Goal: Task Accomplishment & Management: Use online tool/utility

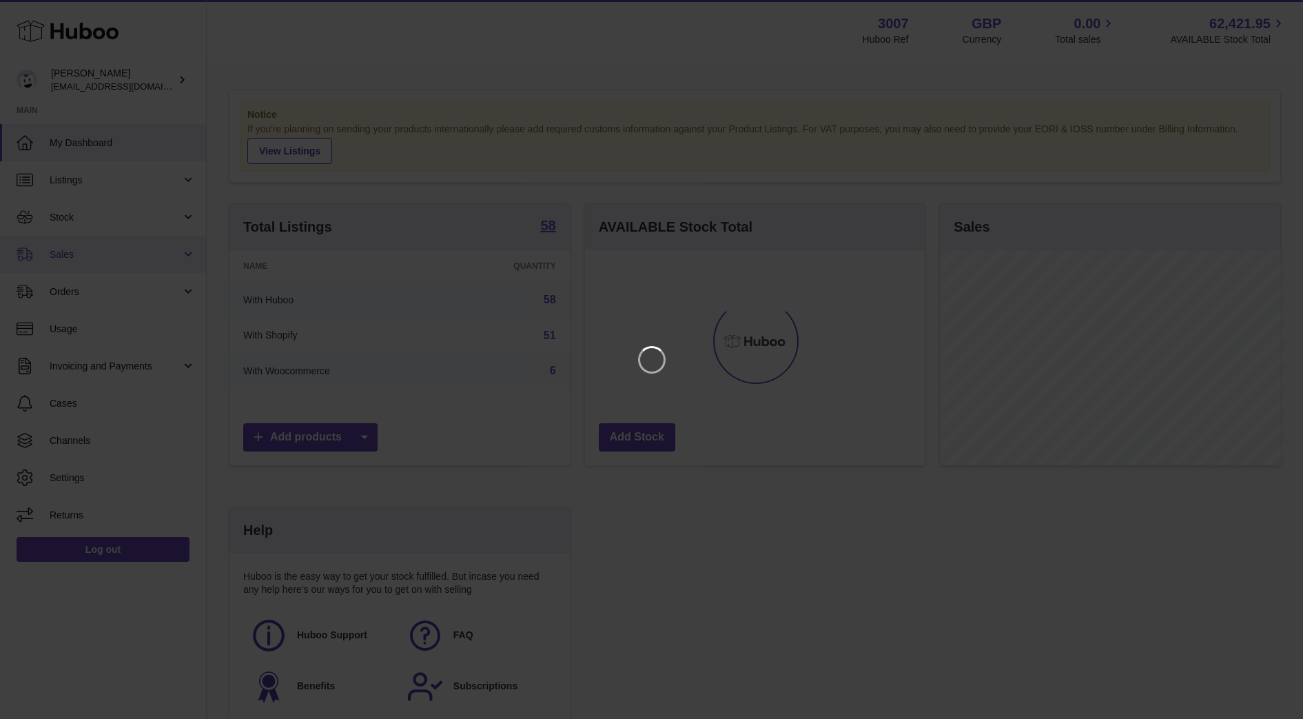
scroll to position [215, 345]
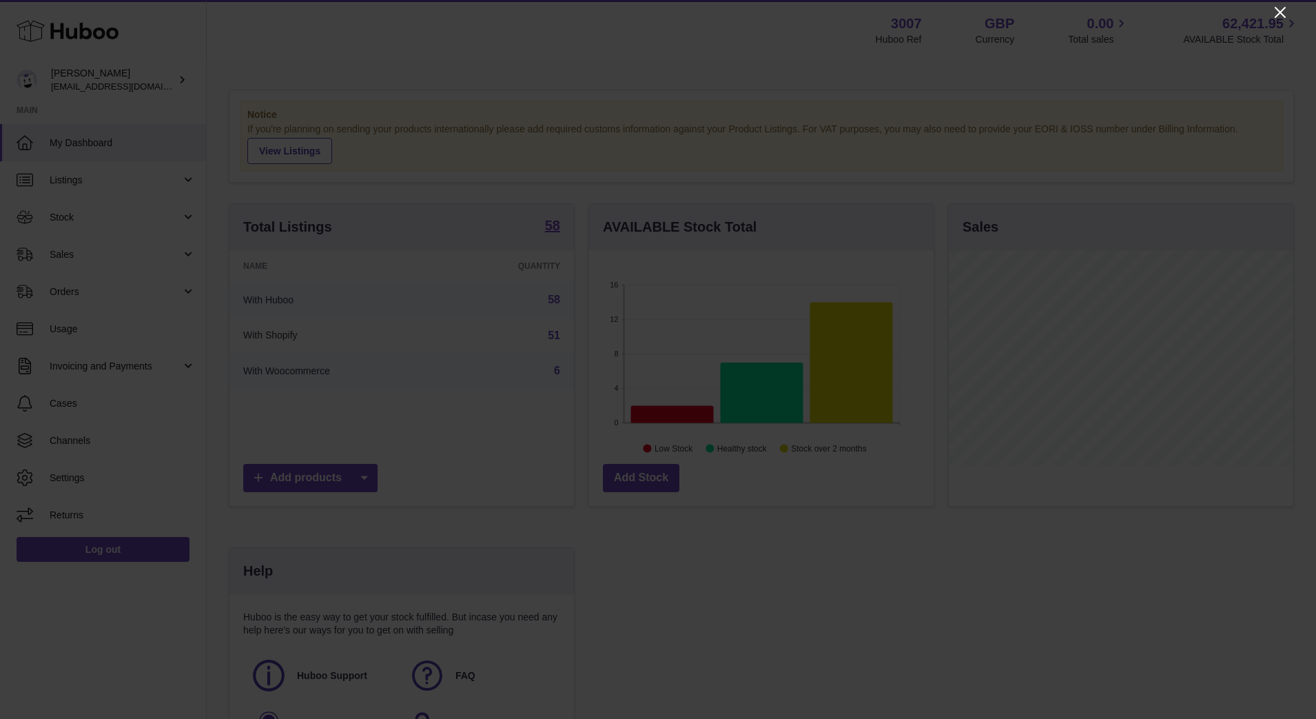
click at [1280, 11] on icon "Close" at bounding box center [1280, 12] width 17 height 17
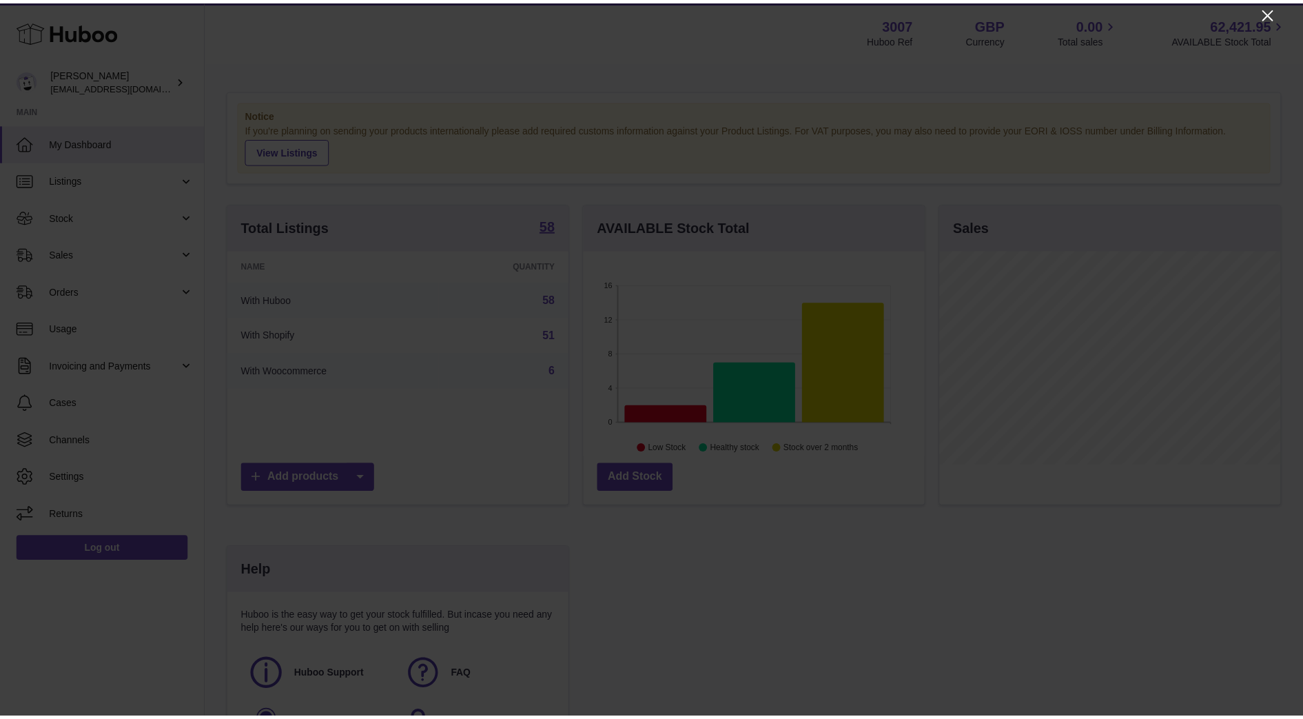
scroll to position [688861, 688736]
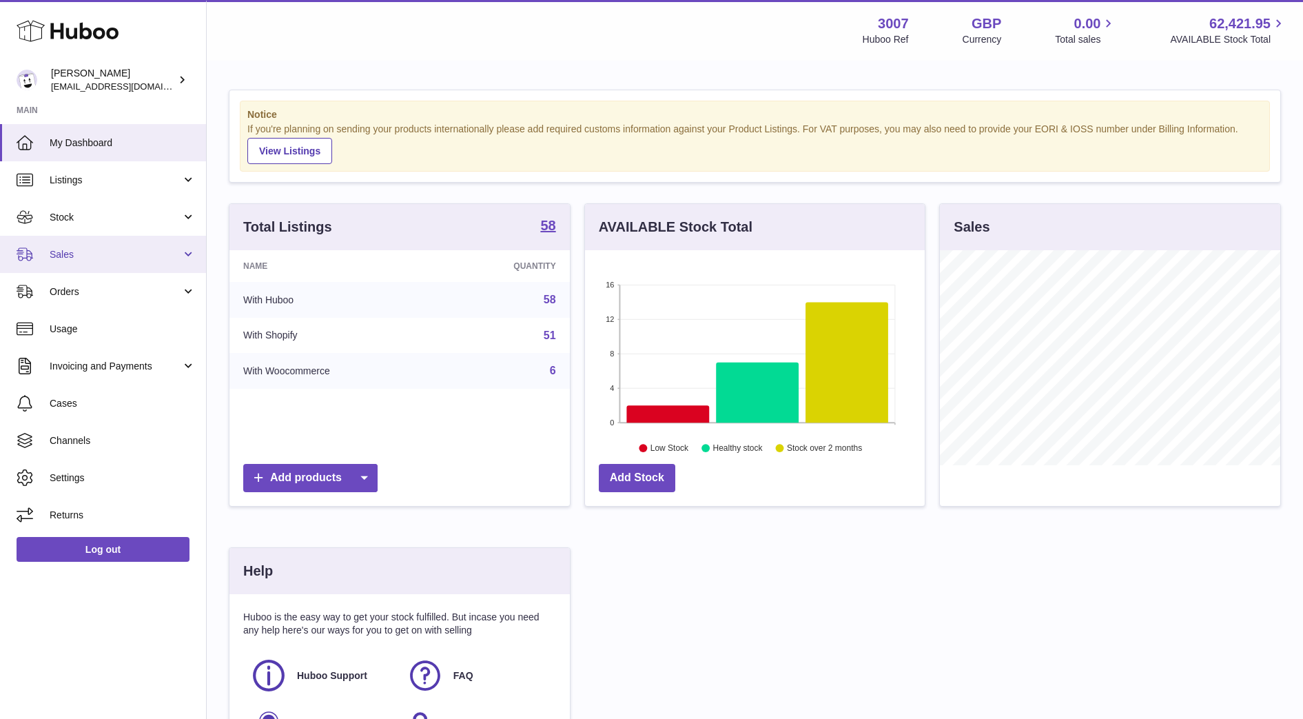
click at [125, 248] on span "Sales" at bounding box center [116, 254] width 132 height 13
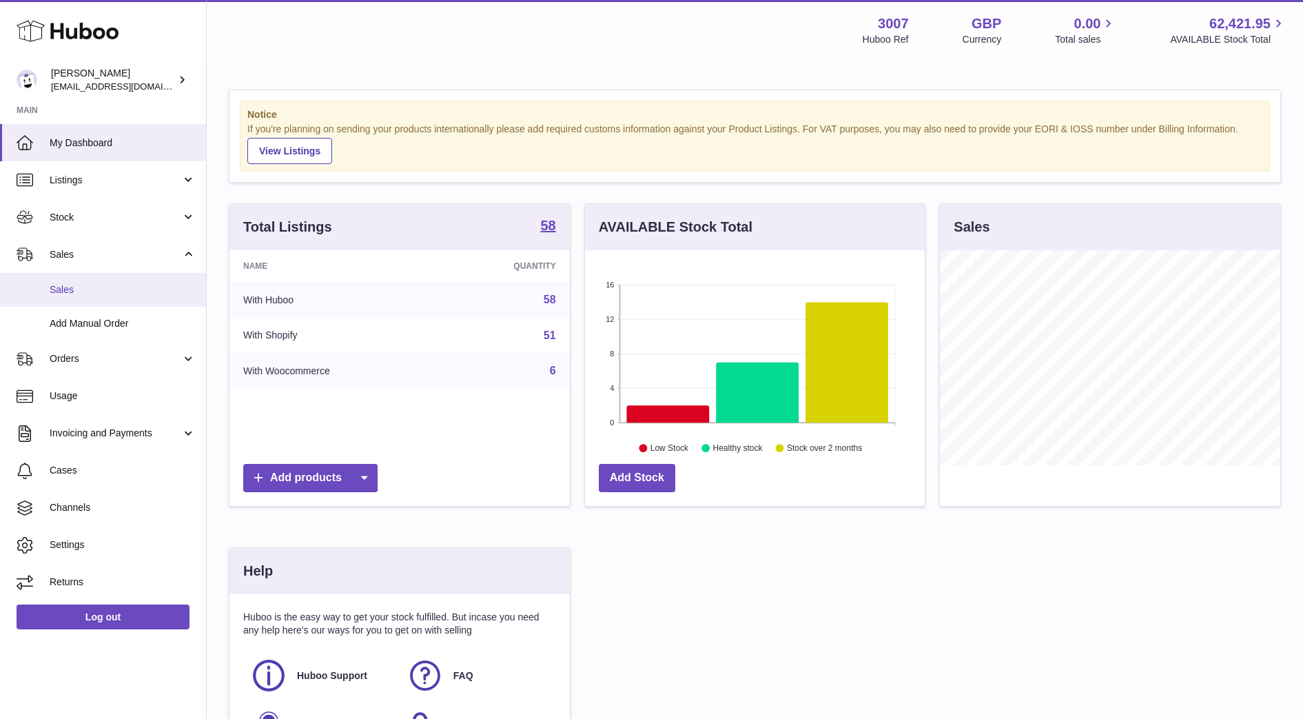
click at [88, 291] on span "Sales" at bounding box center [123, 289] width 146 height 13
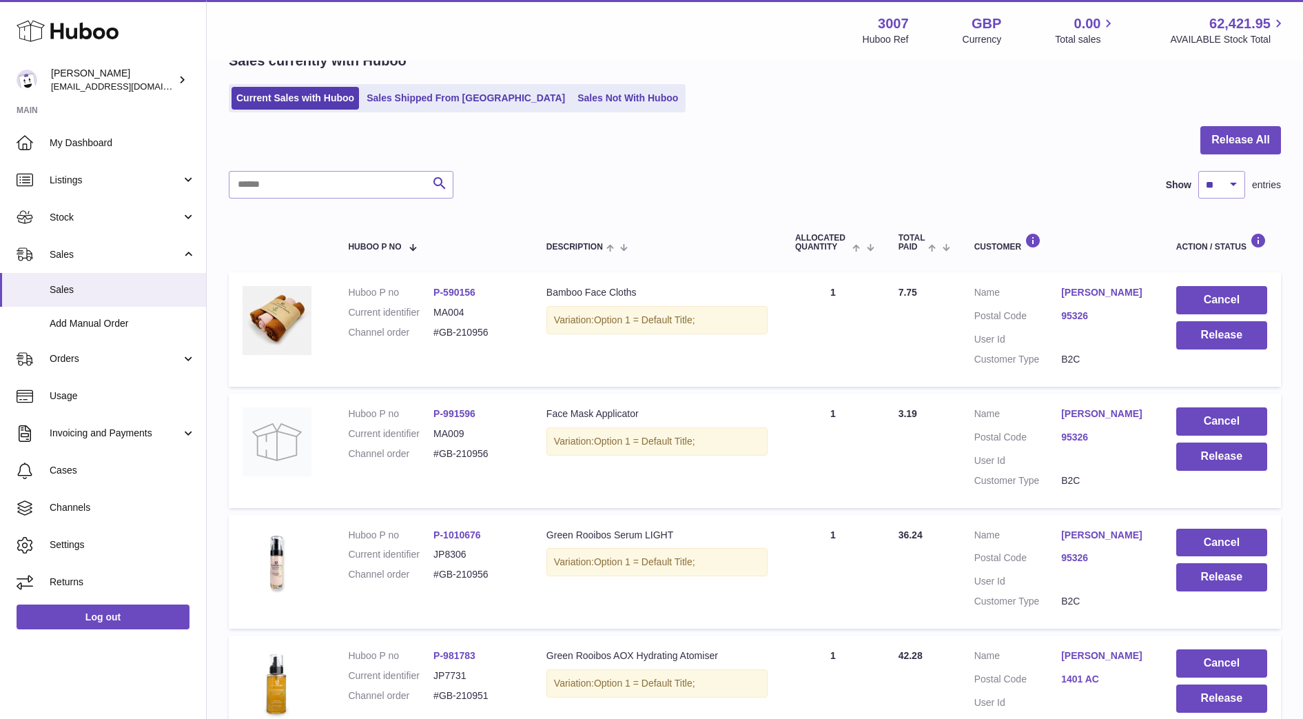
scroll to position [94, 0]
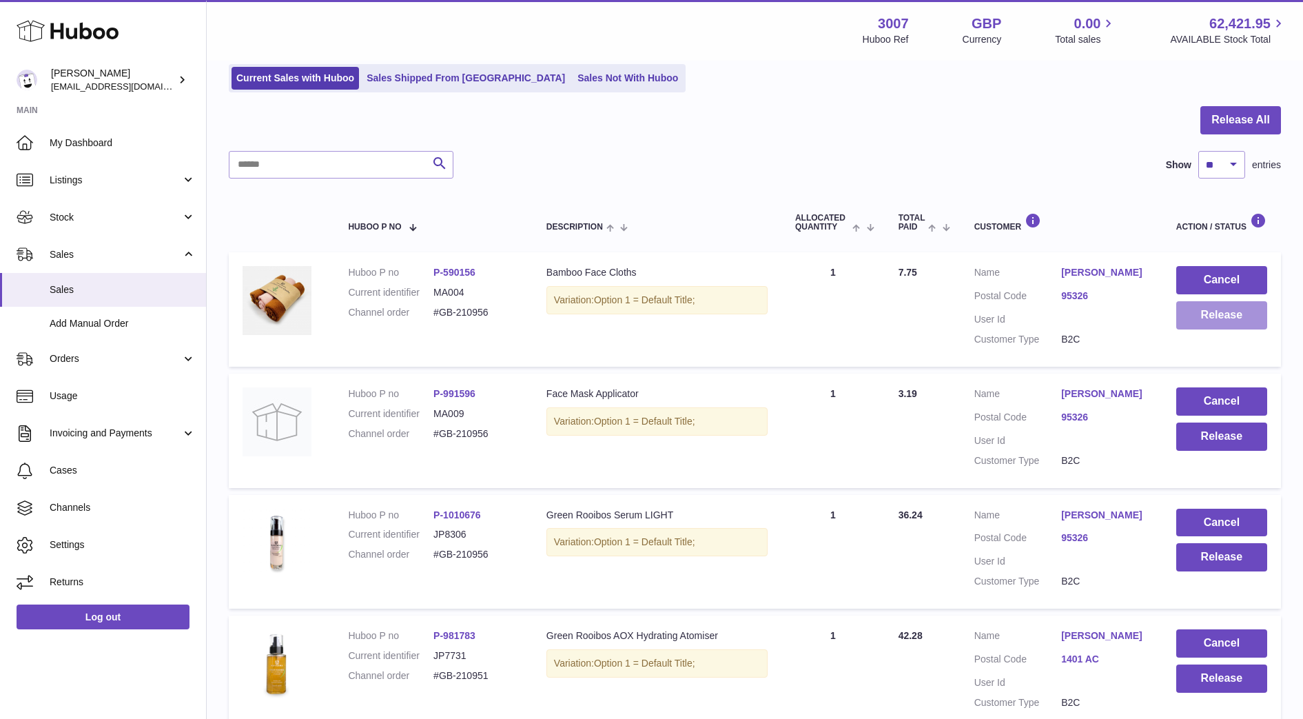
click at [1238, 318] on button "Release" at bounding box center [1221, 315] width 91 height 28
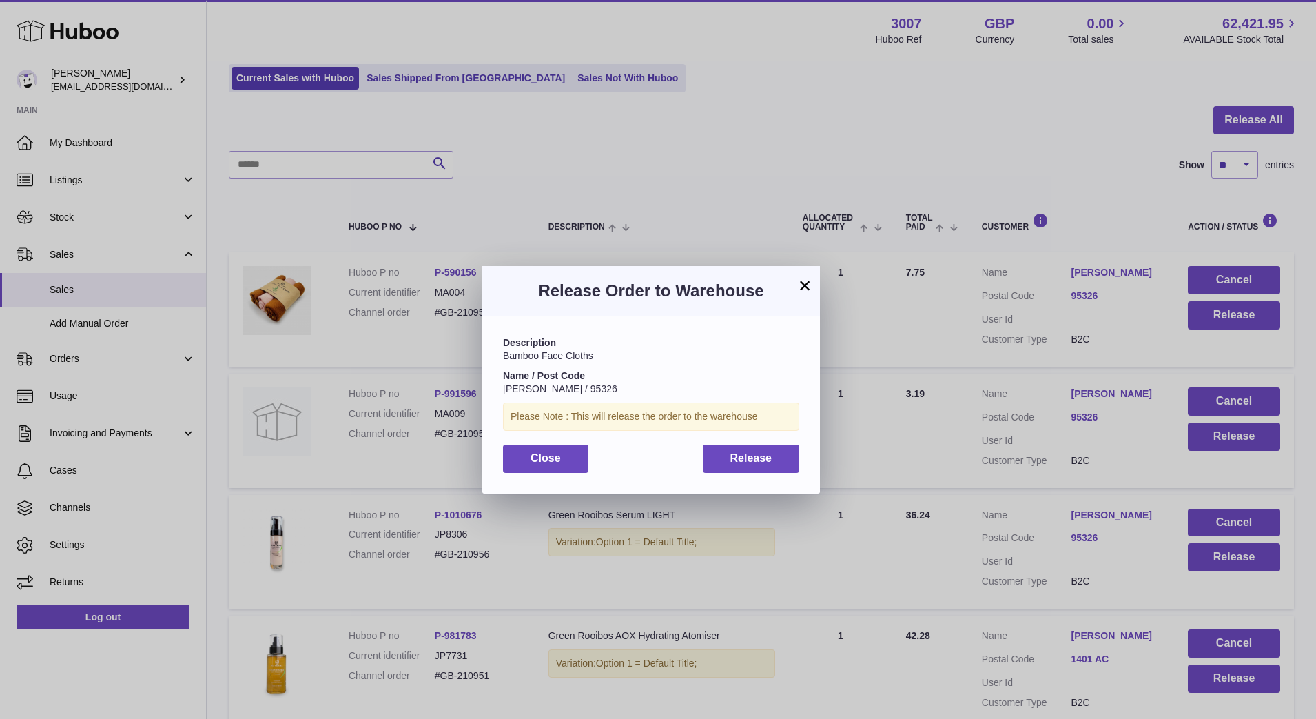
click at [759, 476] on div "Description Bamboo Face Cloths Name / Post Code [PERSON_NAME] / 95326 Please No…" at bounding box center [651, 404] width 338 height 177
click at [751, 467] on button "Release" at bounding box center [751, 458] width 97 height 28
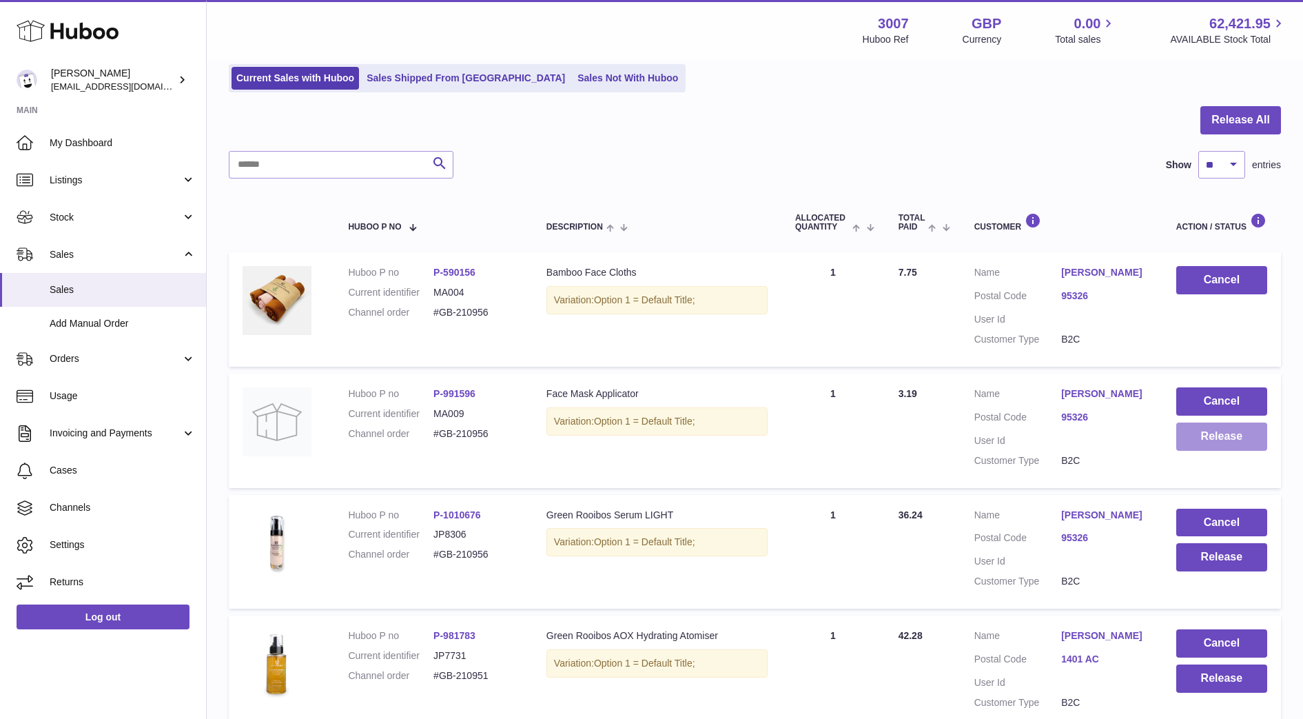
click at [1217, 436] on button "Release" at bounding box center [1221, 436] width 91 height 28
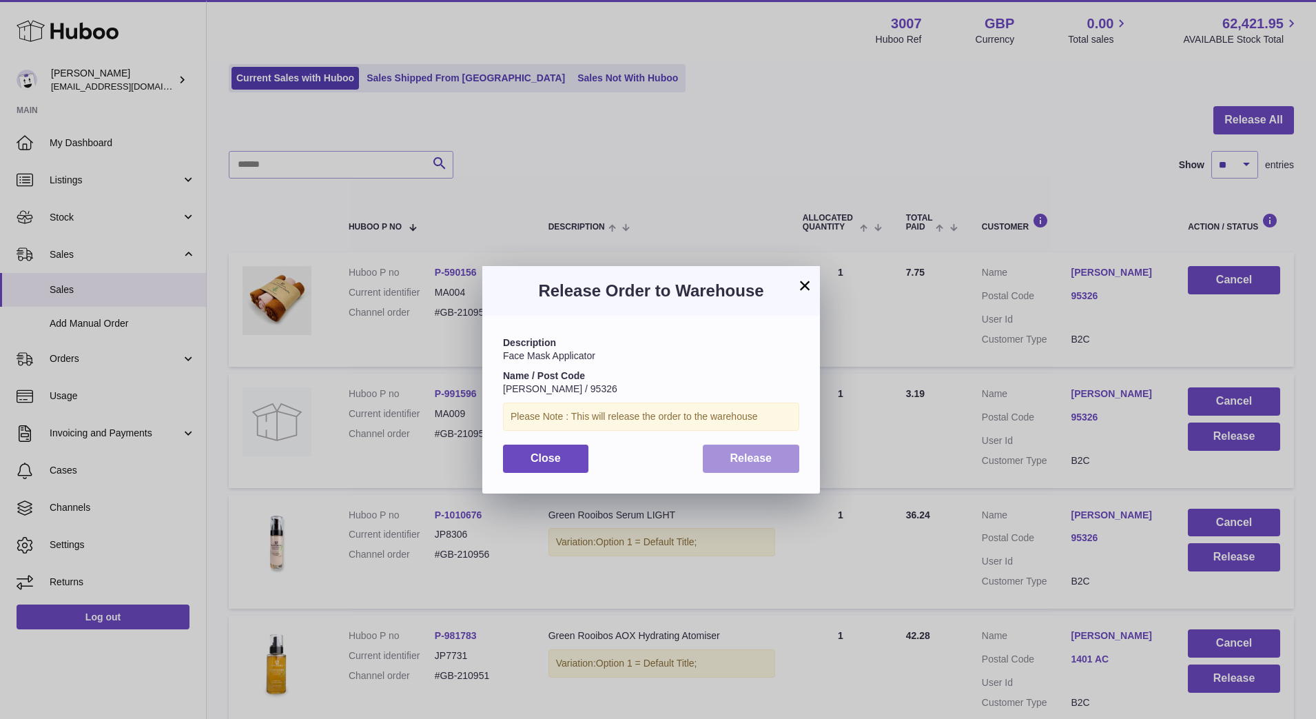
click at [784, 449] on button "Release" at bounding box center [751, 458] width 97 height 28
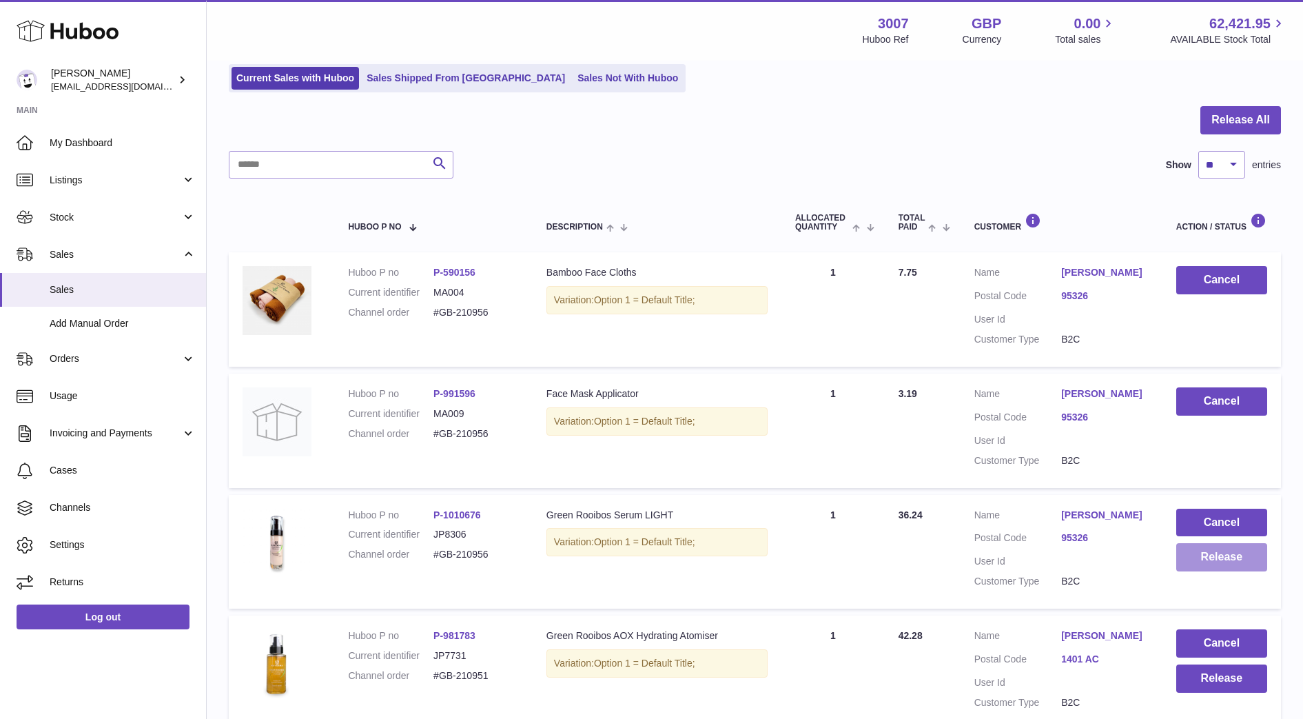
click at [1211, 570] on button "Release" at bounding box center [1221, 557] width 91 height 28
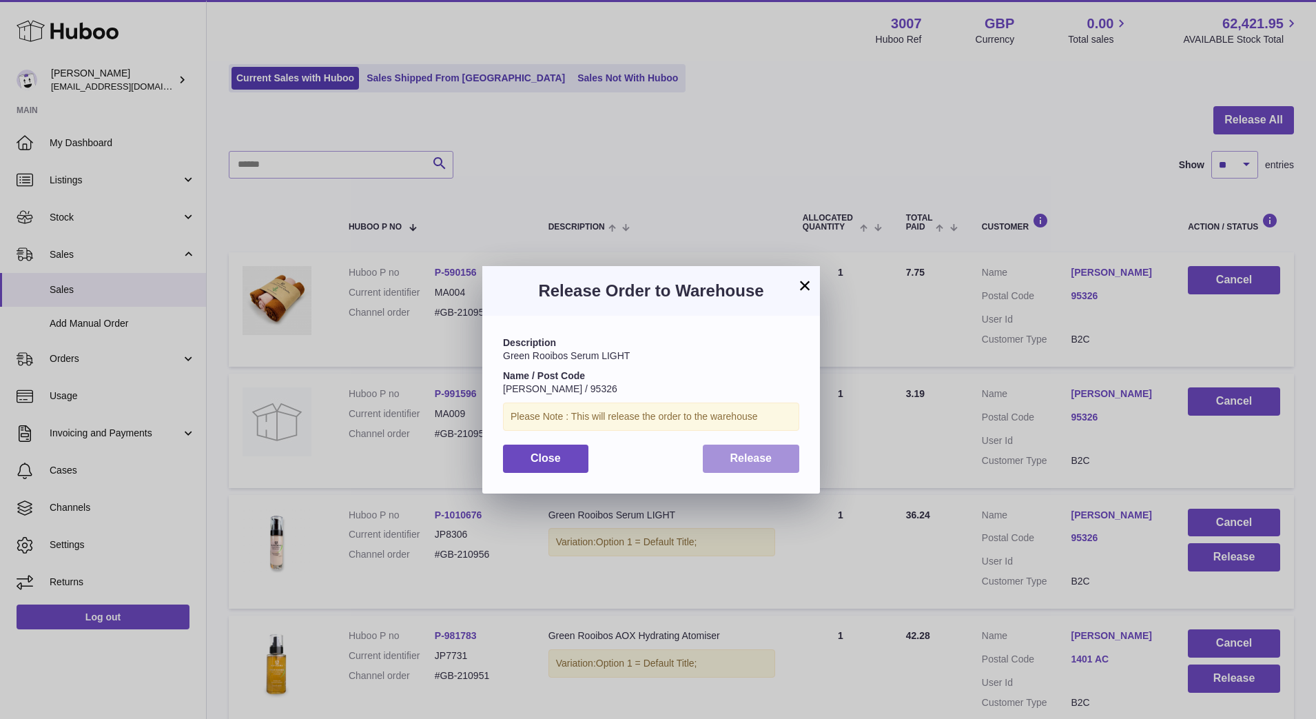
click at [778, 460] on button "Release" at bounding box center [751, 458] width 97 height 28
